Goal: Information Seeking & Learning: Learn about a topic

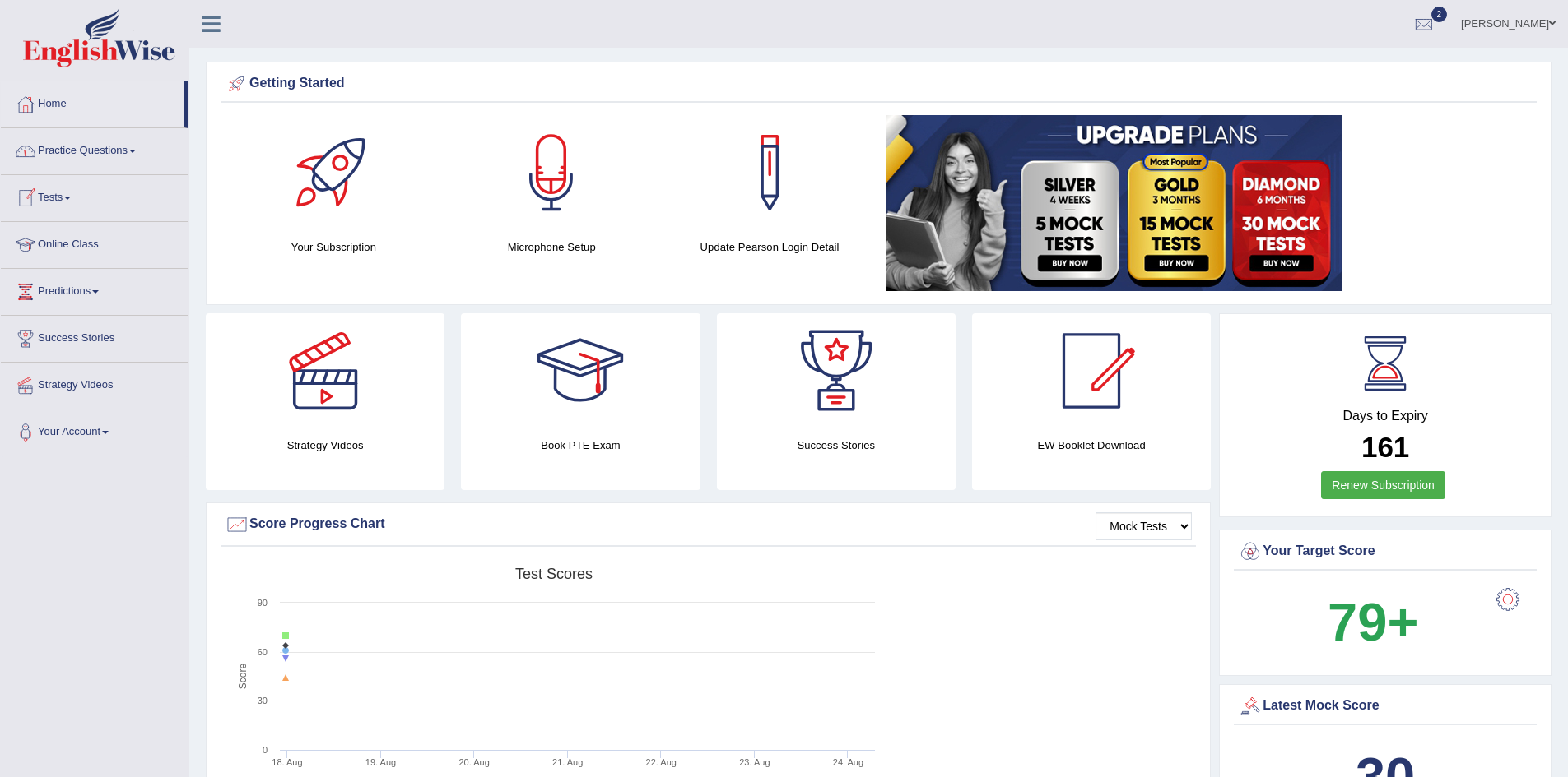
click at [153, 141] on link "Practice Questions" at bounding box center [94, 149] width 188 height 41
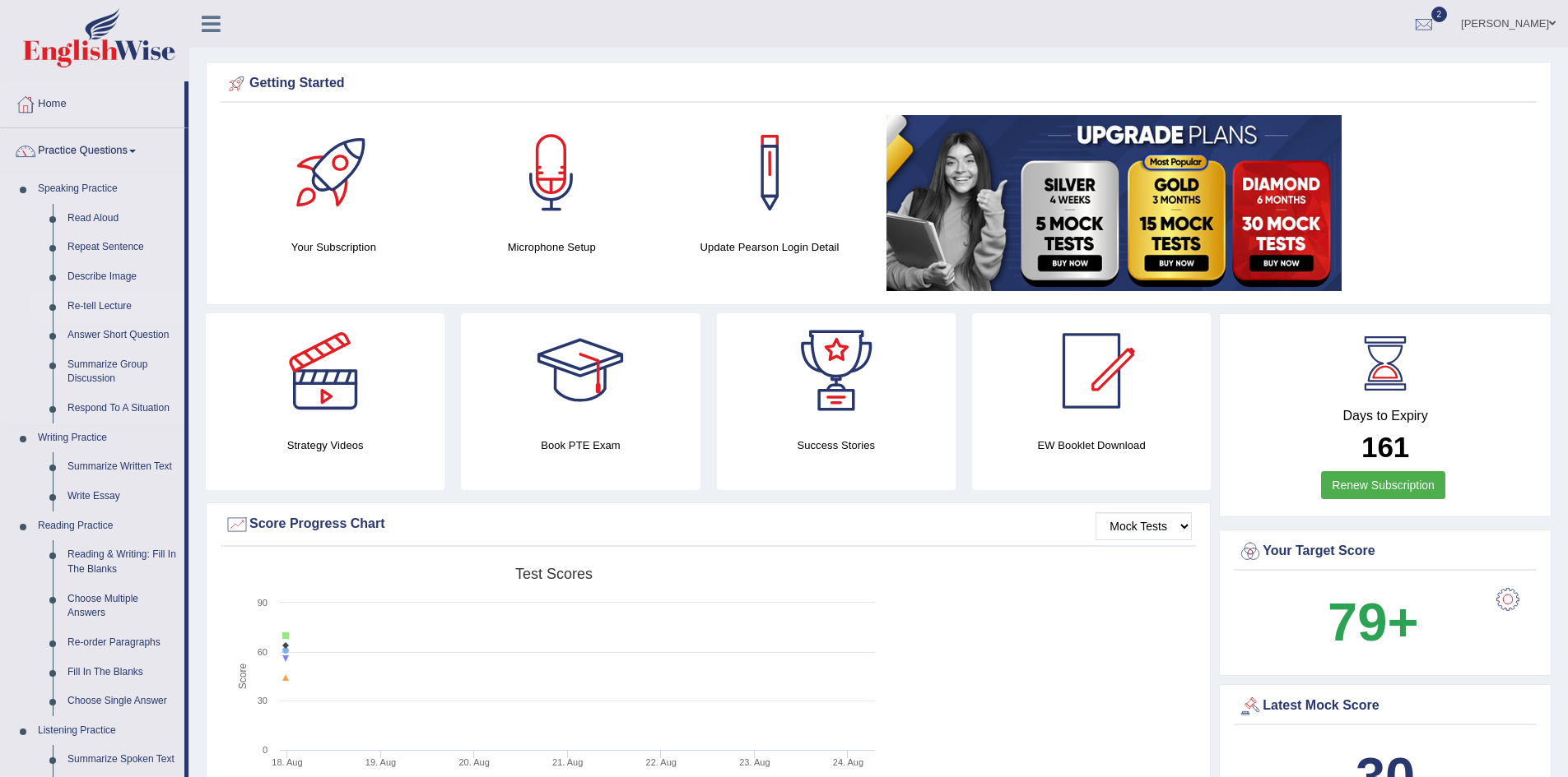
click at [103, 305] on link "Re-tell Lecture" at bounding box center [122, 306] width 124 height 29
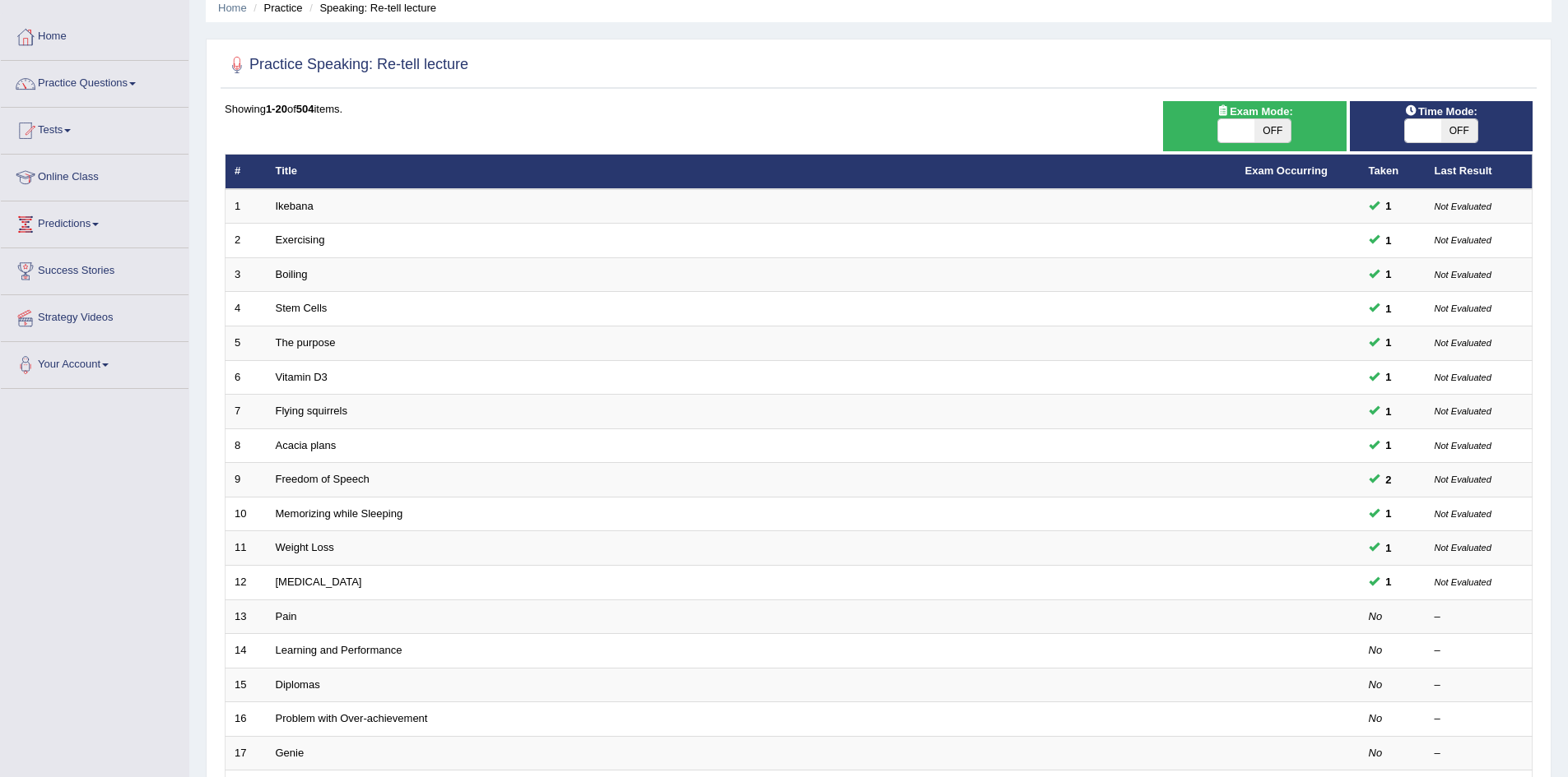
scroll to position [312, 0]
